Goal: Information Seeking & Learning: Learn about a topic

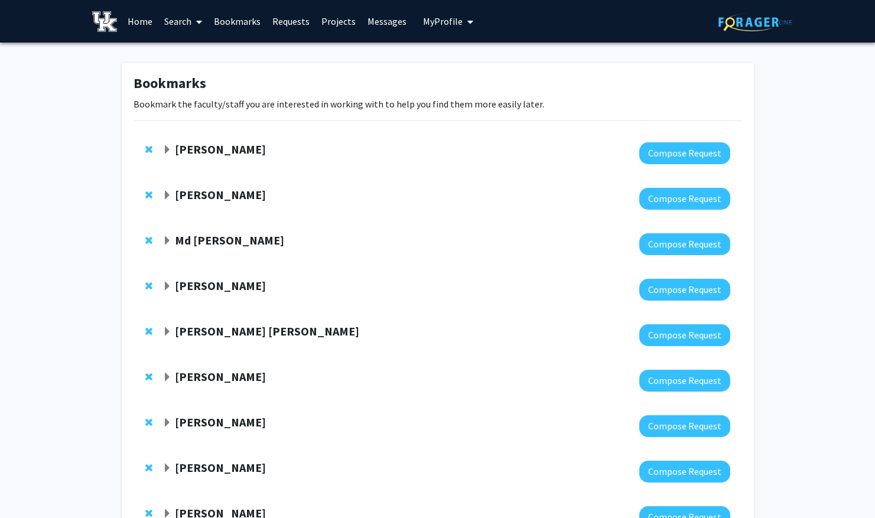
scroll to position [5, 0]
click at [282, 25] on link "Requests" at bounding box center [290, 21] width 49 height 41
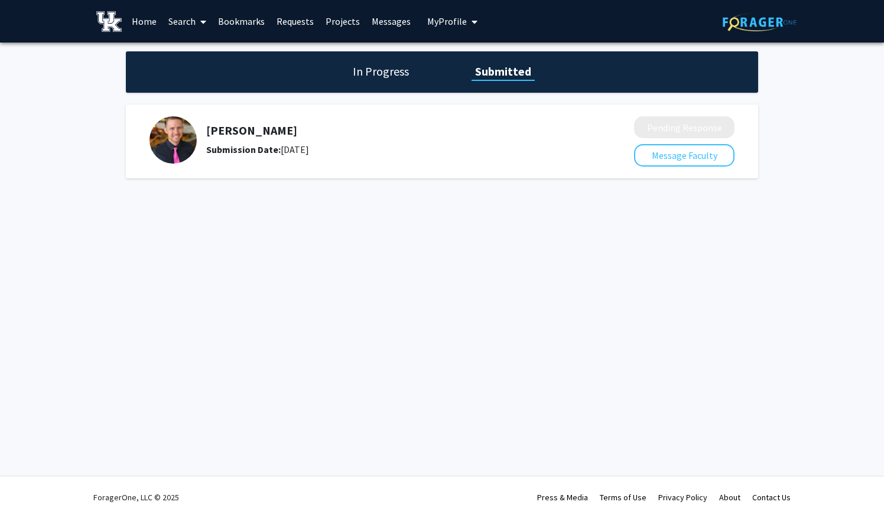
click at [356, 18] on link "Projects" at bounding box center [343, 21] width 46 height 41
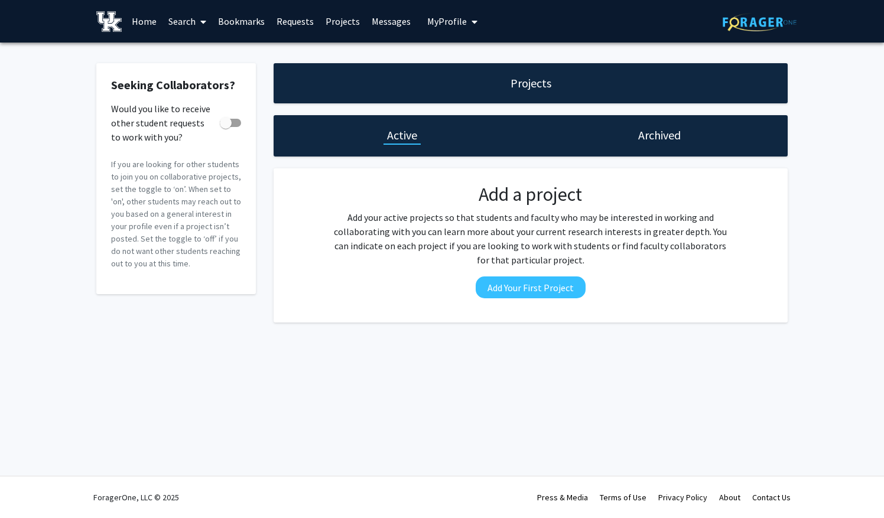
click at [376, 22] on link "Messages" at bounding box center [391, 21] width 51 height 41
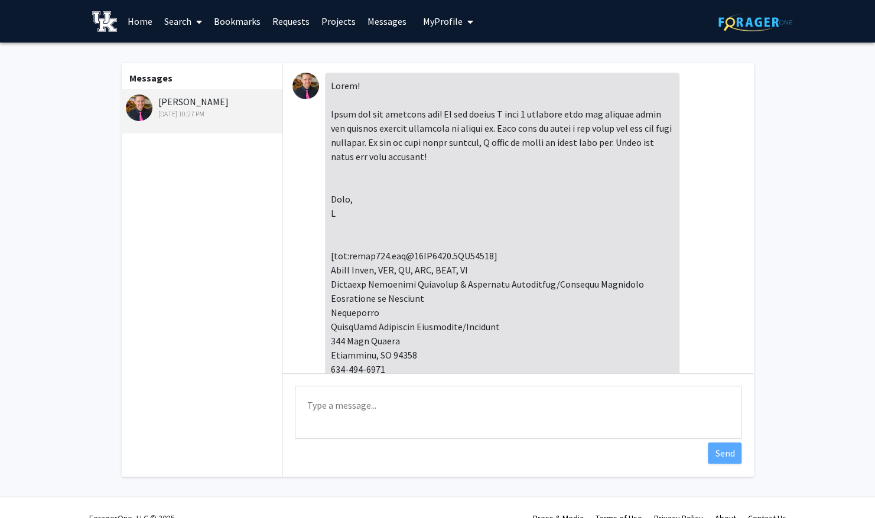
scroll to position [271, 0]
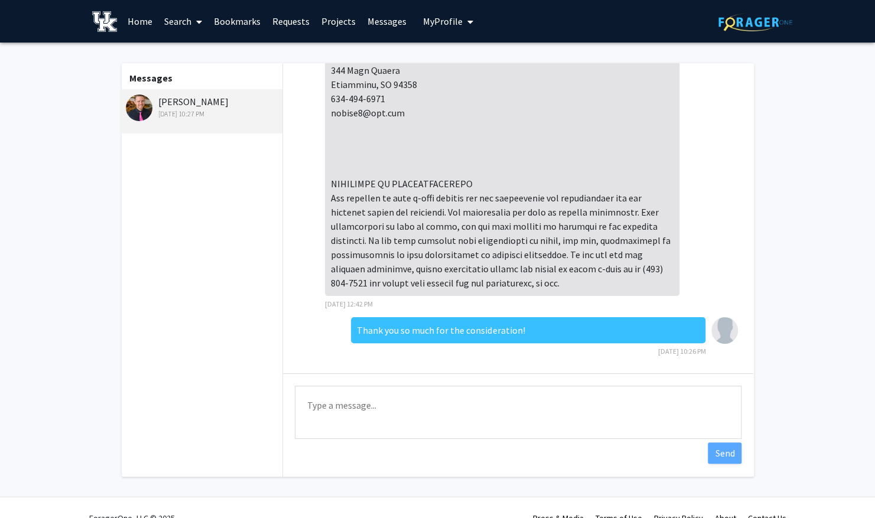
click at [438, 21] on span "My Profile" at bounding box center [443, 21] width 40 height 12
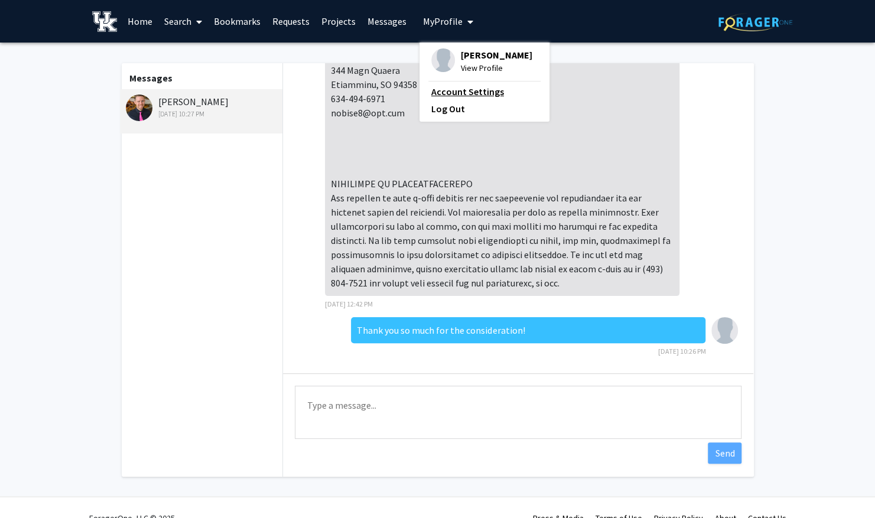
click at [449, 89] on link "Account Settings" at bounding box center [484, 91] width 106 height 14
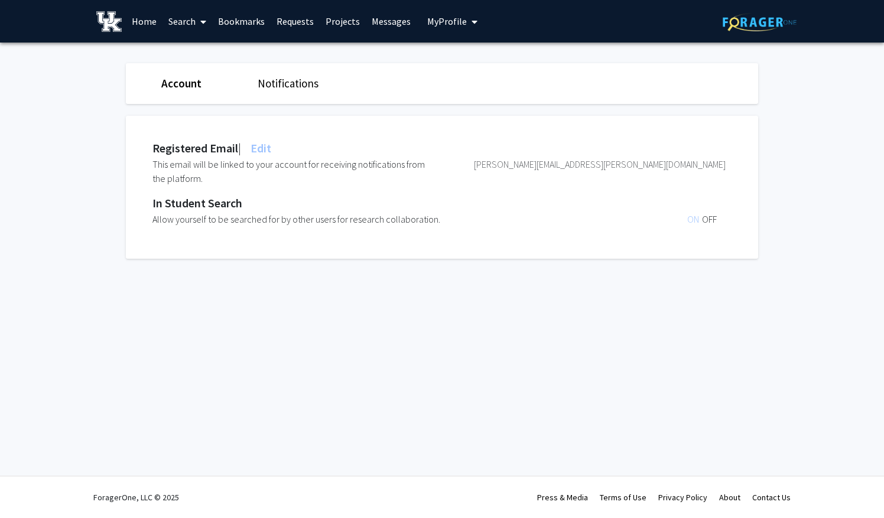
click at [152, 18] on link "Home" at bounding box center [144, 21] width 37 height 41
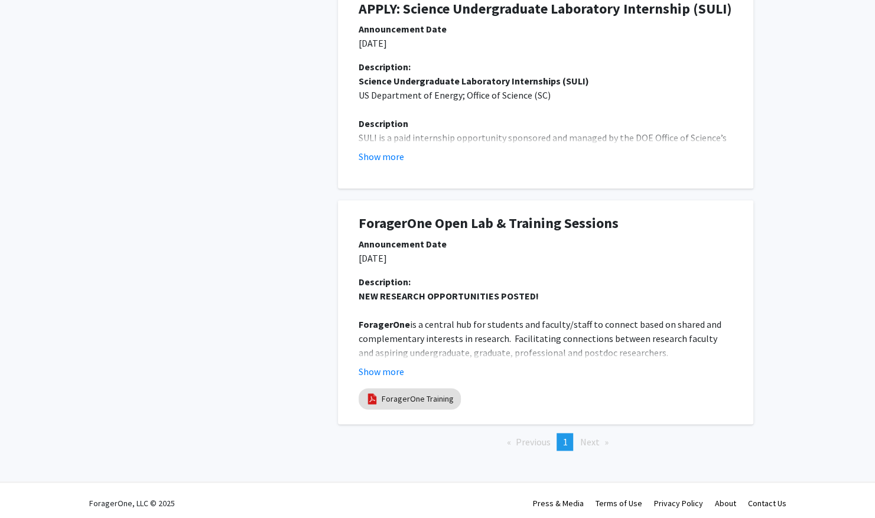
scroll to position [632, 0]
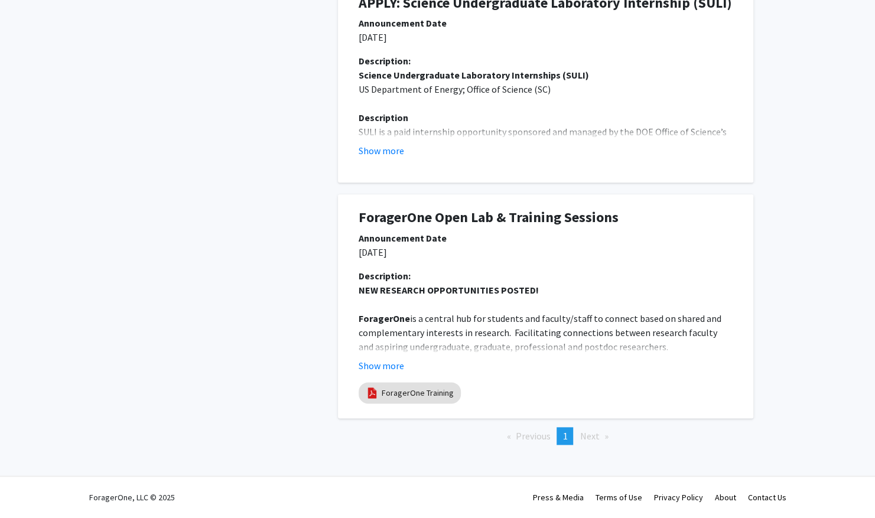
click at [408, 292] on strong "NEW RESEARCH OPPORTUNITIES POSTED!" at bounding box center [449, 290] width 180 height 12
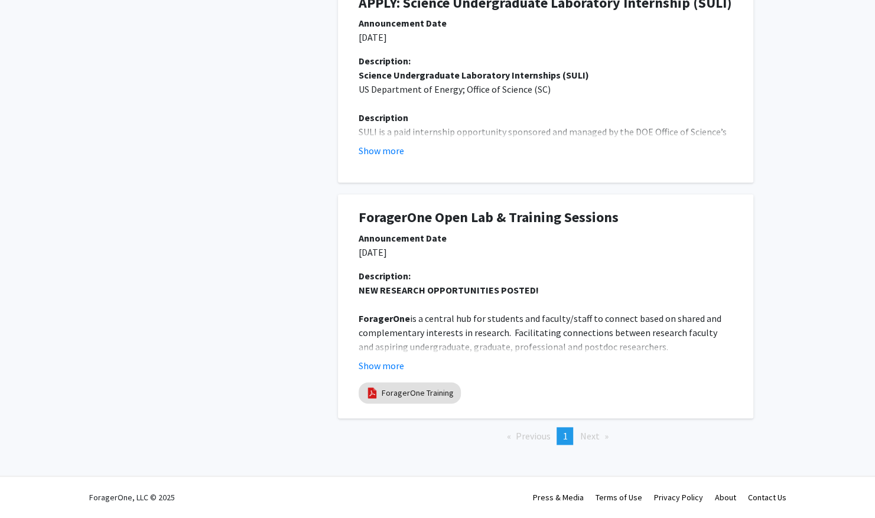
click at [447, 327] on p "ForagerOne is a central hub for students and faculty/staff to connect based on …" at bounding box center [546, 332] width 374 height 43
click at [408, 395] on link "ForagerOne Training" at bounding box center [418, 393] width 72 height 12
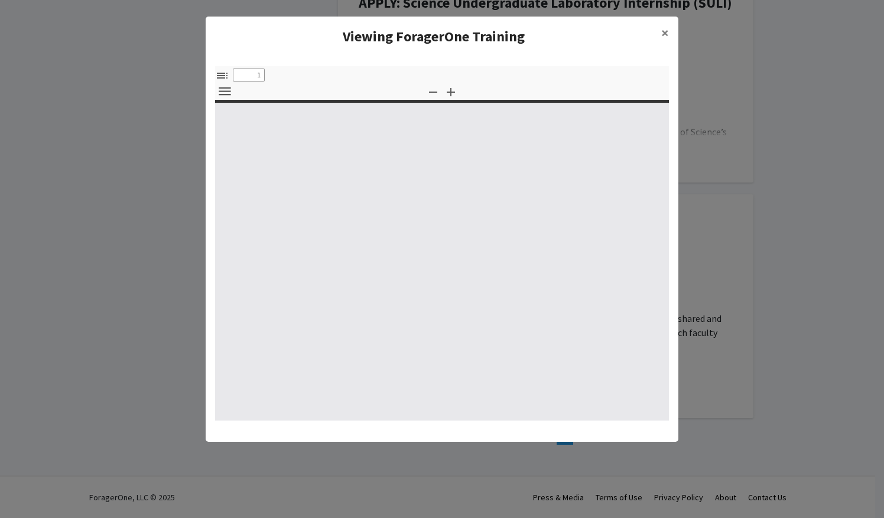
select select "custom"
type input "0"
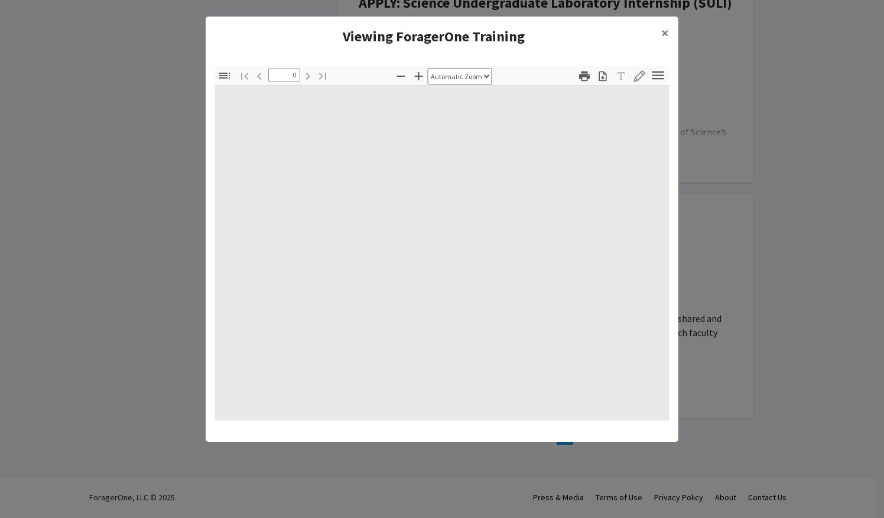
select select "custom"
type input "1"
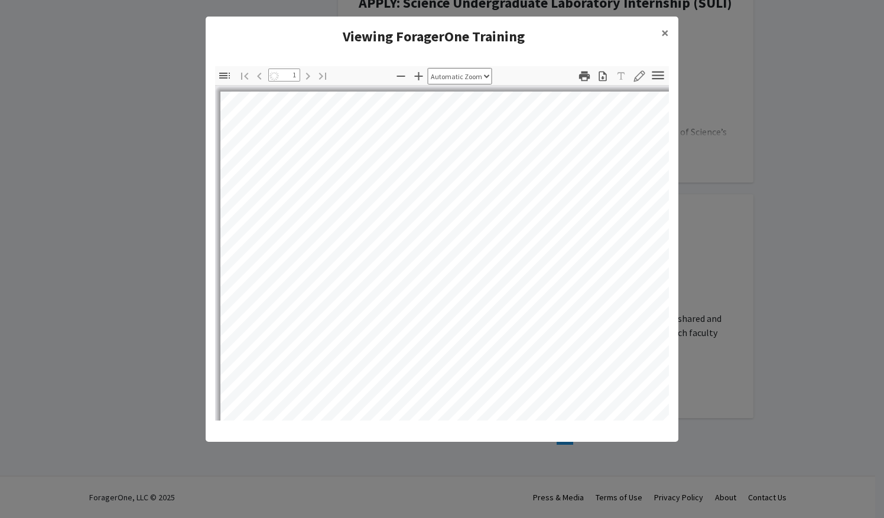
select select "auto"
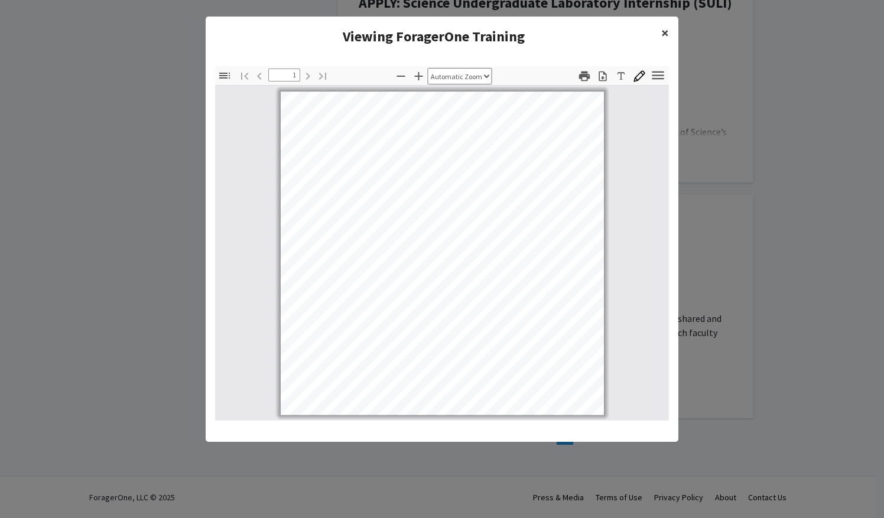
click at [665, 29] on span "×" at bounding box center [665, 33] width 8 height 18
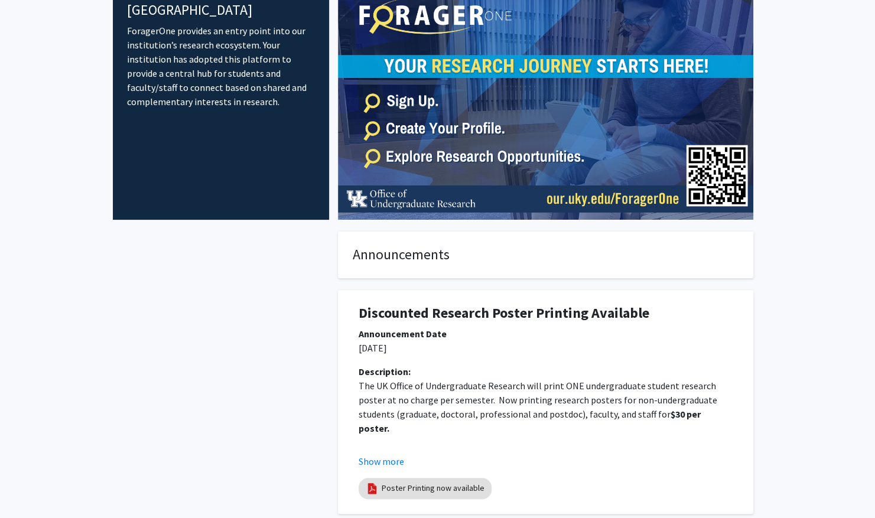
scroll to position [0, 0]
